Goal: Task Accomplishment & Management: Complete application form

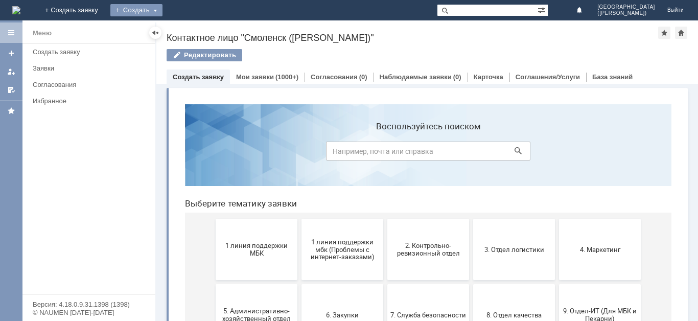
click at [162, 11] on div "Создать" at bounding box center [136, 10] width 52 height 12
click at [162, 13] on div "Создать" at bounding box center [136, 10] width 52 height 12
click at [162, 12] on div "Создать" at bounding box center [136, 10] width 52 height 12
click at [190, 28] on link "Заявка" at bounding box center [151, 31] width 78 height 12
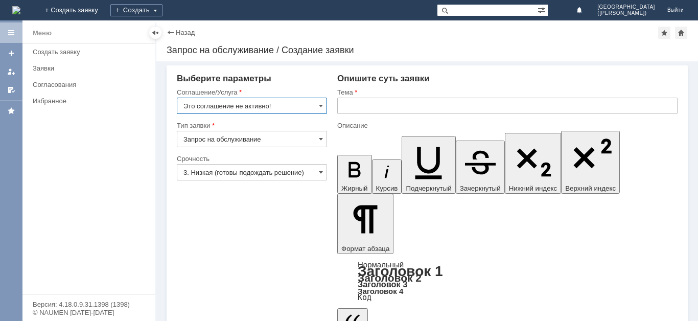
click at [262, 141] on input "Запрос на обслуживание" at bounding box center [252, 139] width 150 height 16
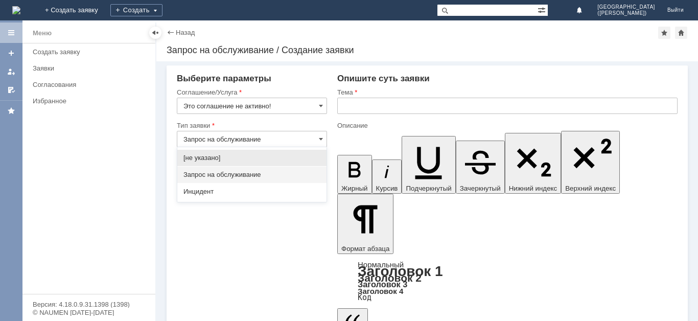
click at [262, 142] on input "Запрос на обслуживание" at bounding box center [252, 139] width 150 height 16
click at [293, 105] on input "Это соглашение не активно!" at bounding box center [252, 106] width 150 height 16
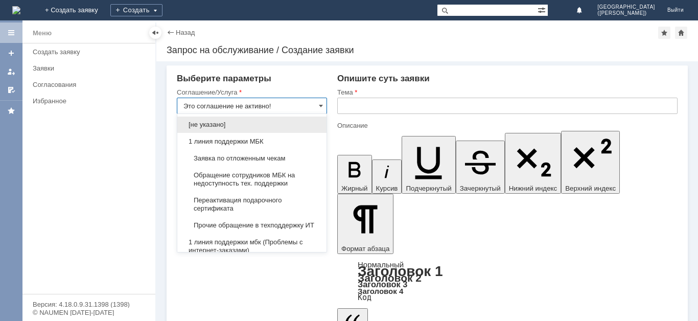
type input "Запрос на обслуживание"
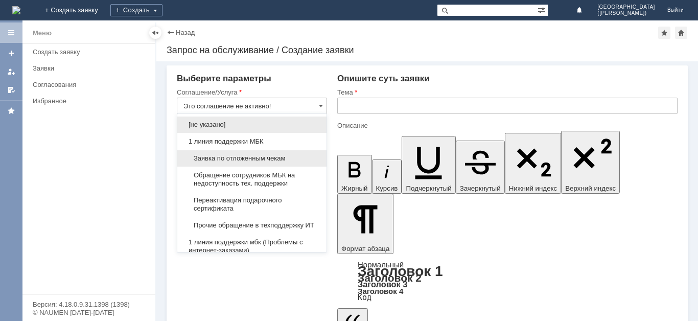
click at [274, 157] on span "Заявка по отложенным чекам" at bounding box center [251, 158] width 137 height 8
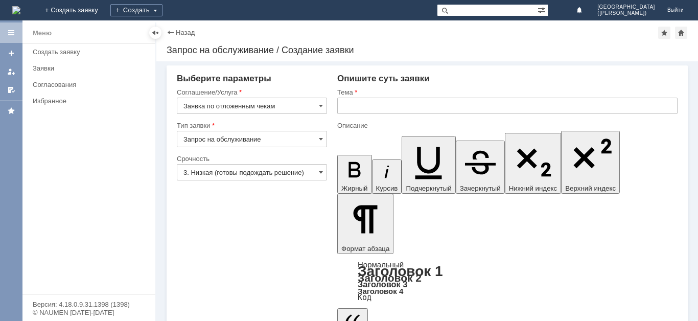
type input "Заявка по отложенным чекам"
click at [273, 174] on input "3. Низкая (готовы подождать решение)" at bounding box center [252, 172] width 150 height 16
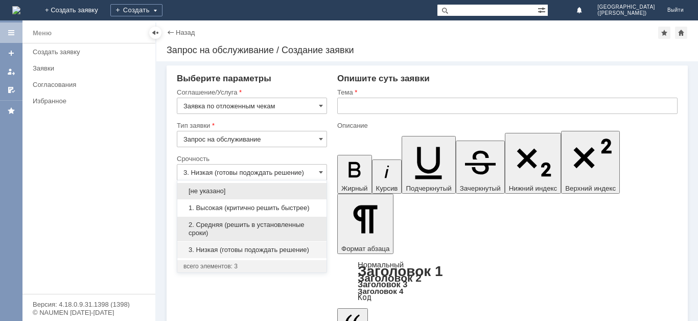
click at [242, 222] on span "2. Средняя (решить в установленные сроки)" at bounding box center [251, 229] width 137 height 16
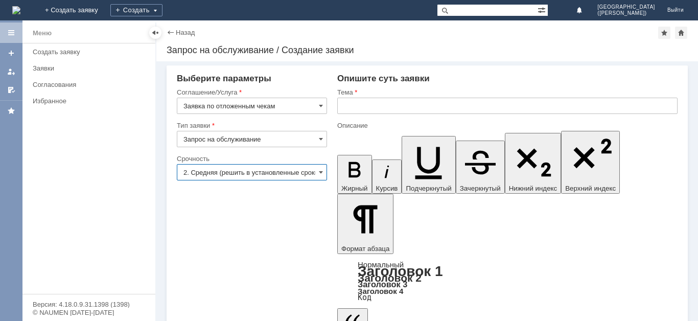
type input "2. Средняя (решить в установленные сроки)"
click at [368, 103] on input "text" at bounding box center [507, 106] width 340 height 16
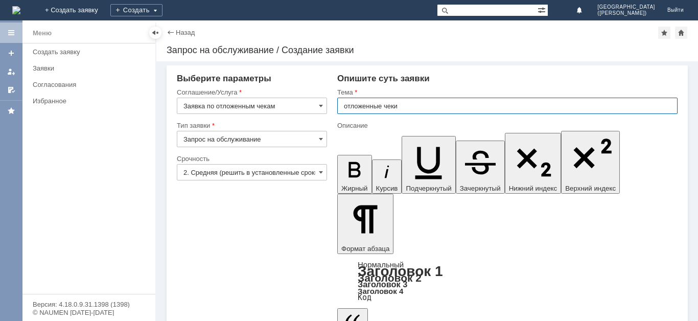
type input "отложенные чеки"
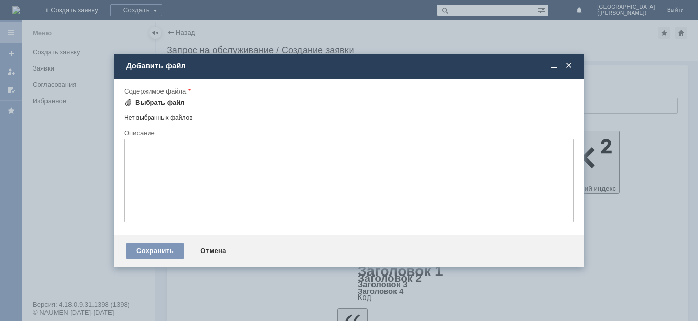
click at [167, 99] on div "Выбрать файл" at bounding box center [160, 103] width 50 height 8
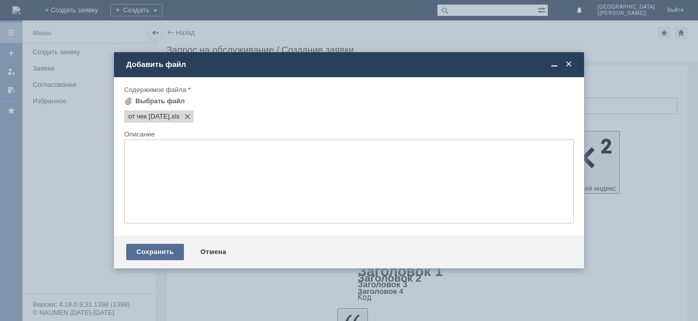
click at [174, 245] on div "Сохранить" at bounding box center [155, 252] width 58 height 16
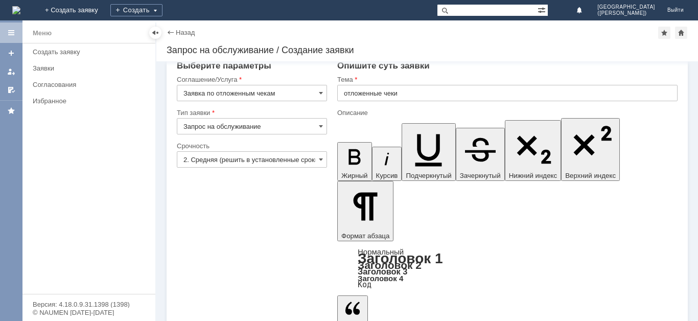
scroll to position [16, 0]
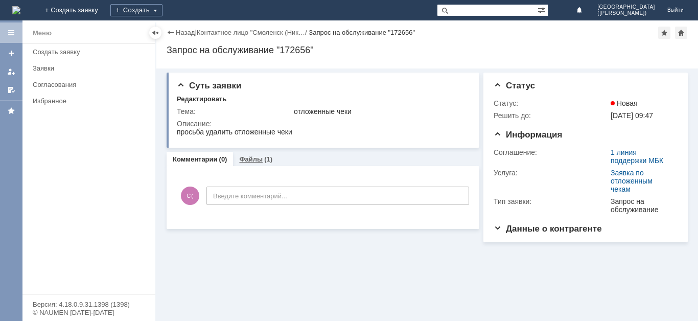
click at [268, 154] on div "Файлы (1)" at bounding box center [255, 159] width 45 height 15
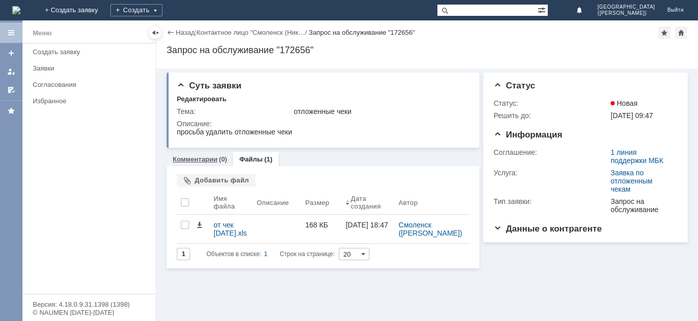
click at [203, 162] on link "Комментарии" at bounding box center [195, 159] width 45 height 8
